Goal: Task Accomplishment & Management: Manage account settings

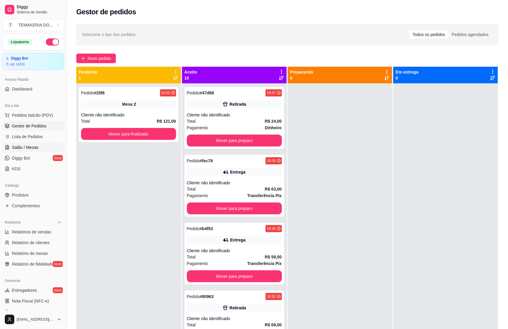
click at [17, 147] on span "Salão / Mesas" at bounding box center [25, 147] width 27 height 6
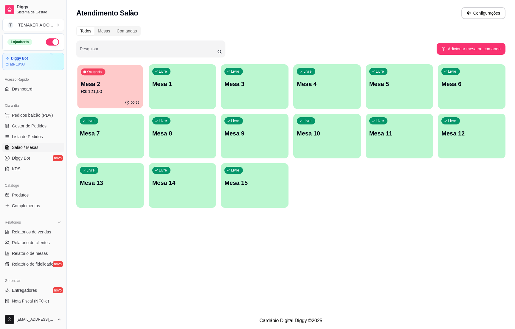
click at [95, 87] on p "Mesa 2" at bounding box center [110, 84] width 59 height 8
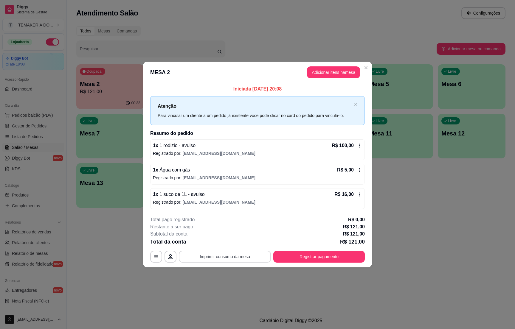
click at [218, 256] on button "Imprimir consumo da mesa" at bounding box center [225, 257] width 92 height 12
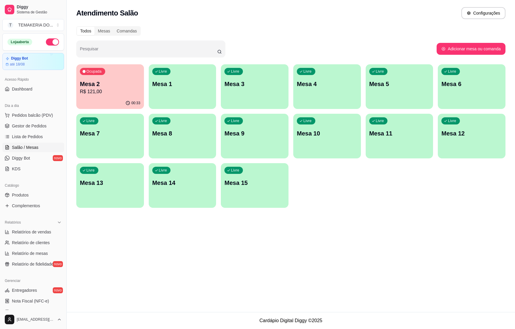
click at [88, 83] on p "Mesa 2" at bounding box center [110, 84] width 60 height 8
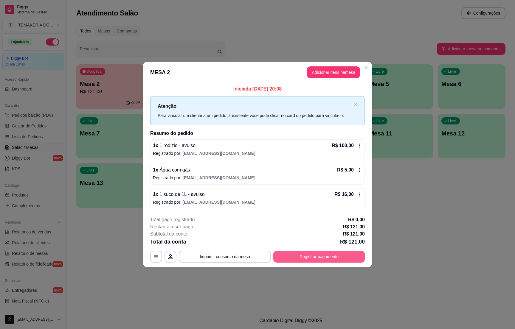
click at [298, 257] on button "Registrar pagamento" at bounding box center [318, 257] width 91 height 12
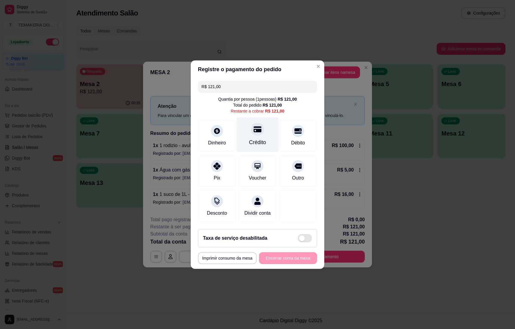
click at [256, 139] on div "Crédito" at bounding box center [257, 143] width 17 height 8
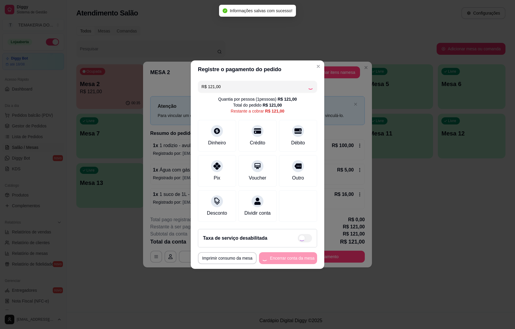
type input "R$ 0,00"
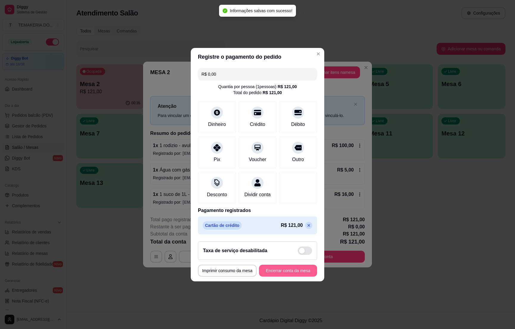
click at [275, 272] on button "Encerrar conta da mesa" at bounding box center [288, 271] width 58 height 12
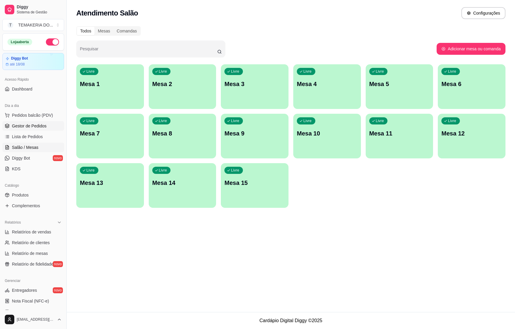
click at [15, 126] on span "Gestor de Pedidos" at bounding box center [29, 126] width 35 height 6
